Goal: Go to known website: Go to known website

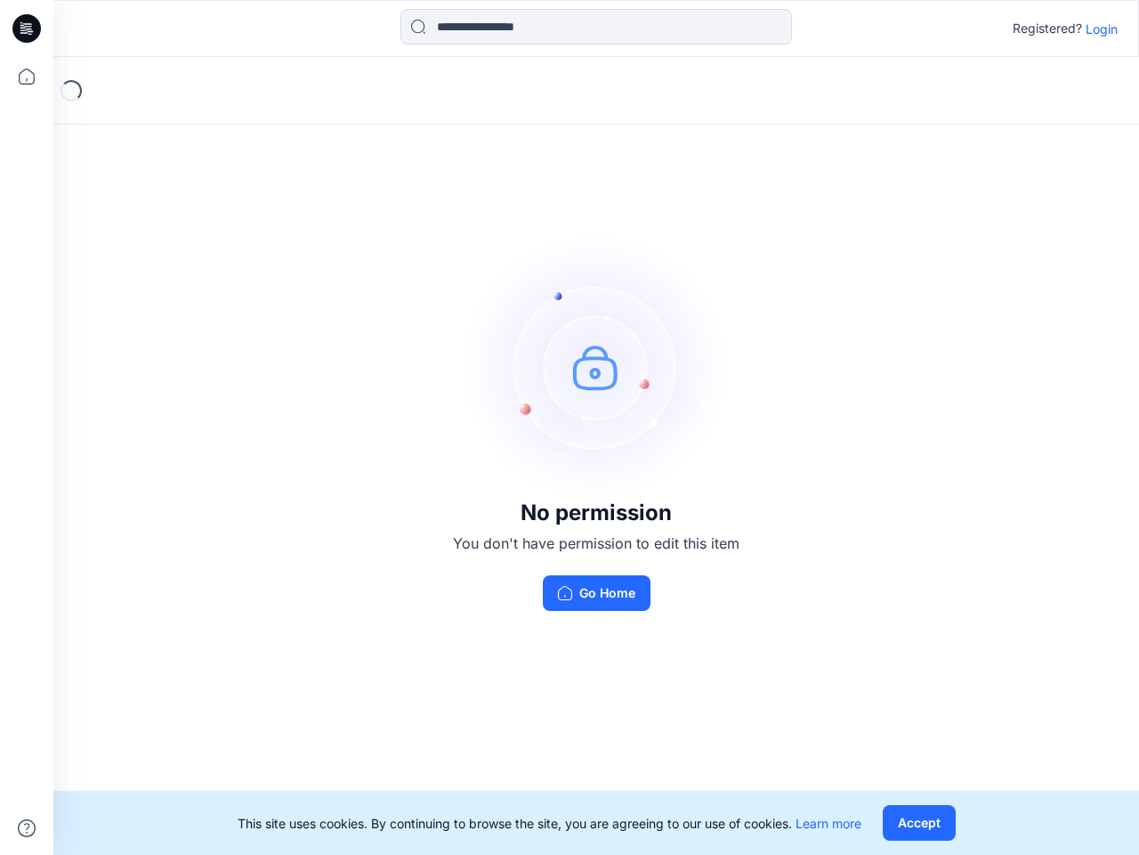
click at [570, 427] on img at bounding box center [596, 366] width 267 height 267
click at [28, 28] on icon at bounding box center [29, 28] width 7 height 1
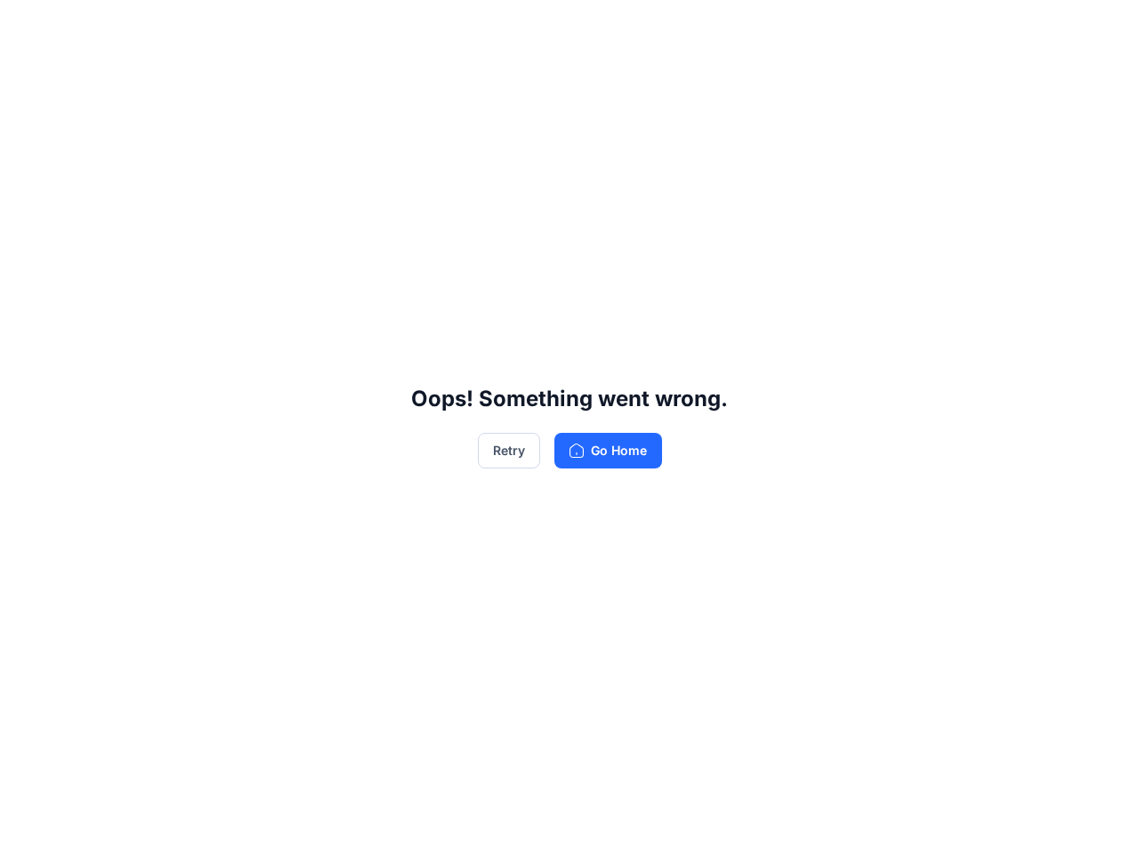
click at [27, 77] on div "Oops! Something went wrong. Retry Go Home" at bounding box center [569, 427] width 1139 height 855
click at [27, 828] on div "Oops! Something went wrong. Retry Go Home" at bounding box center [569, 427] width 1139 height 855
click at [596, 27] on div "Oops! Something went wrong. Retry Go Home" at bounding box center [569, 427] width 1139 height 855
click at [1102, 28] on div "Oops! Something went wrong. Retry Go Home" at bounding box center [569, 427] width 1139 height 855
click at [919, 823] on div "Oops! Something went wrong. Retry Go Home" at bounding box center [569, 427] width 1139 height 855
